Goal: Information Seeking & Learning: Learn about a topic

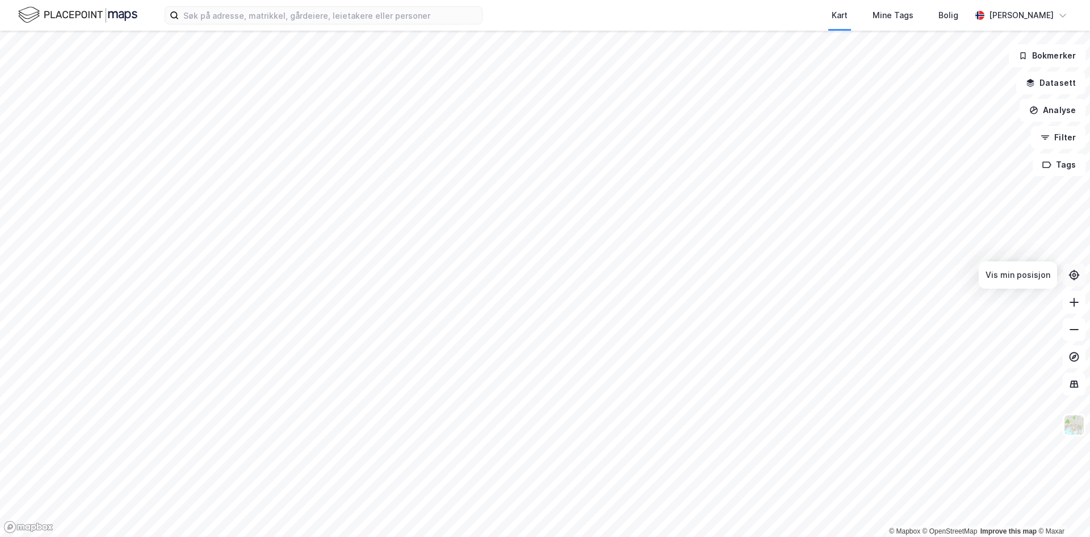
click at [1078, 276] on icon at bounding box center [1074, 274] width 9 height 9
click at [578, 536] on html "Kart Mine Tags Bolig [PERSON_NAME] © Mapbox © OpenStreetMap Improve this map © …" at bounding box center [545, 268] width 1090 height 537
click at [448, 19] on div "Kart Mine Tags Bolig [PERSON_NAME] © Mapbox © OpenStreetMap Improve this map © …" at bounding box center [545, 268] width 1090 height 537
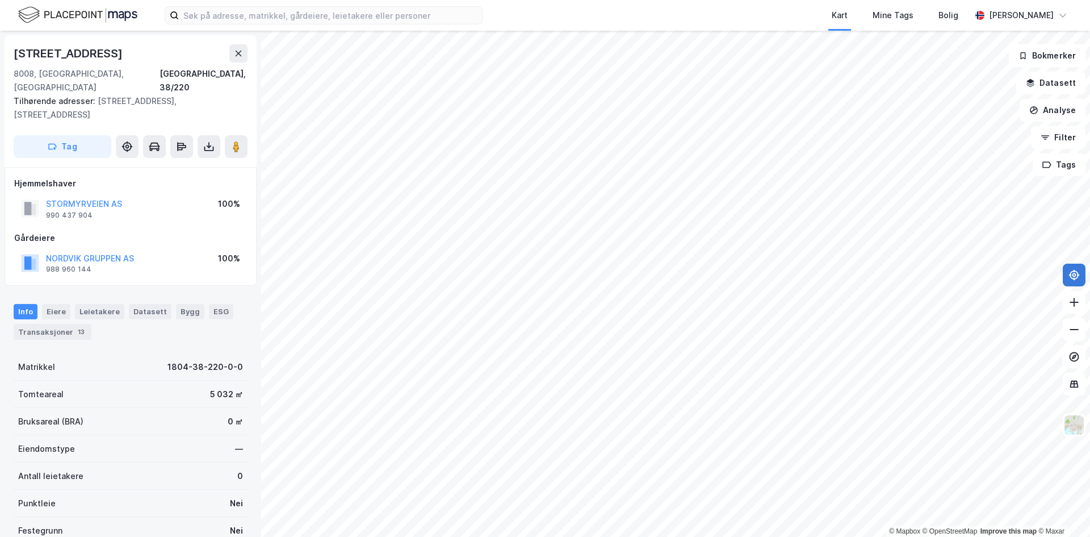
click at [719, 536] on html "Kart Mine Tags Bolig [PERSON_NAME] © Mapbox © OpenStreetMap Improve this map © …" at bounding box center [545, 268] width 1090 height 537
click at [224, 245] on div "© Mapbox © OpenStreetMap Improve this map © Maxar [STREET_ADDRESS][GEOGRAPHIC_D…" at bounding box center [545, 284] width 1090 height 506
